Goal: Register for event/course

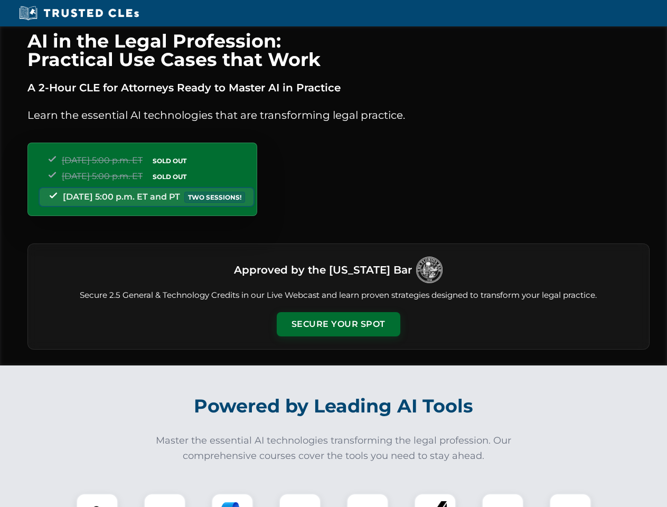
click at [338, 325] on button "Secure Your Spot" at bounding box center [339, 324] width 124 height 24
click at [97, 500] on img at bounding box center [97, 514] width 31 height 31
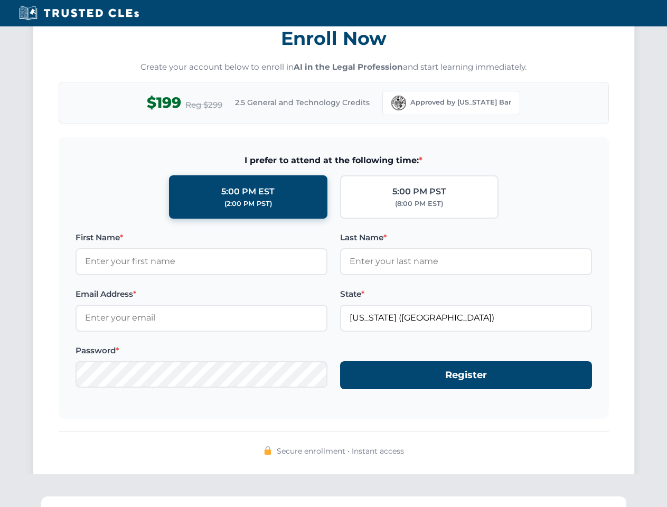
scroll to position [1037, 0]
